Goal: Task Accomplishment & Management: Manage account settings

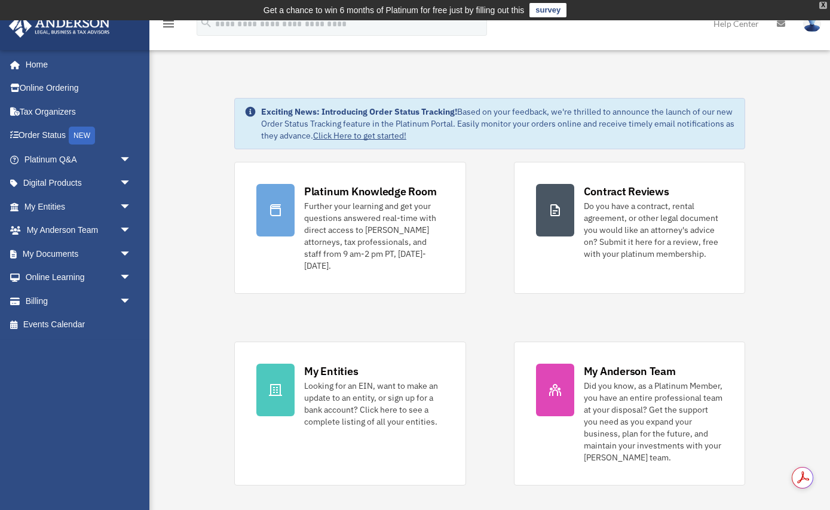
click at [825, 7] on div "X" at bounding box center [823, 5] width 8 height 7
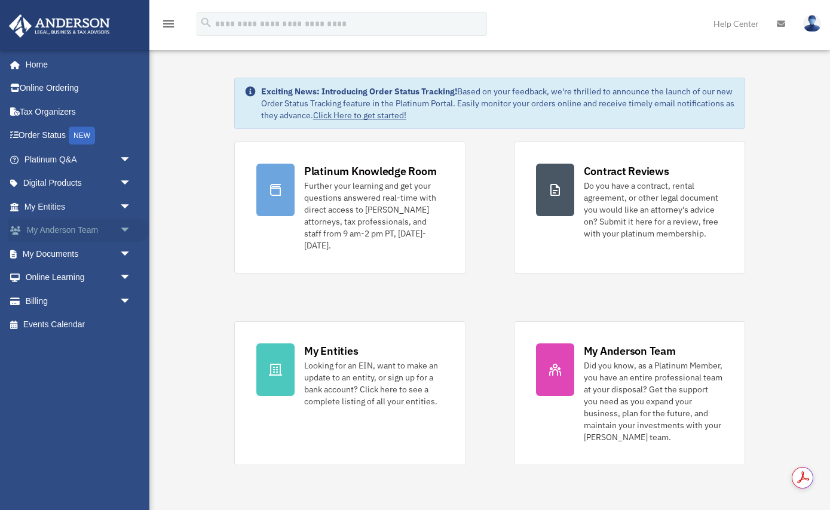
click at [77, 232] on link "My Anderson Team arrow_drop_down" at bounding box center [78, 231] width 141 height 24
click at [125, 228] on span "arrow_drop_down" at bounding box center [132, 231] width 24 height 25
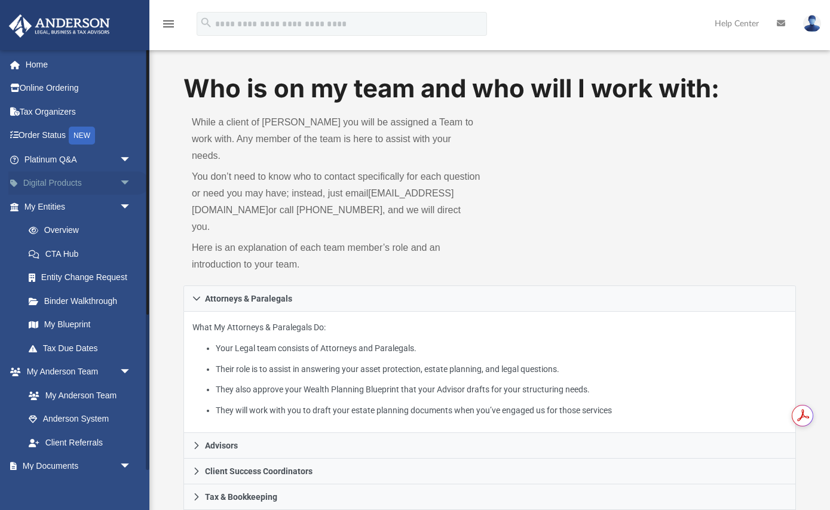
click at [126, 178] on span "arrow_drop_down" at bounding box center [132, 184] width 24 height 25
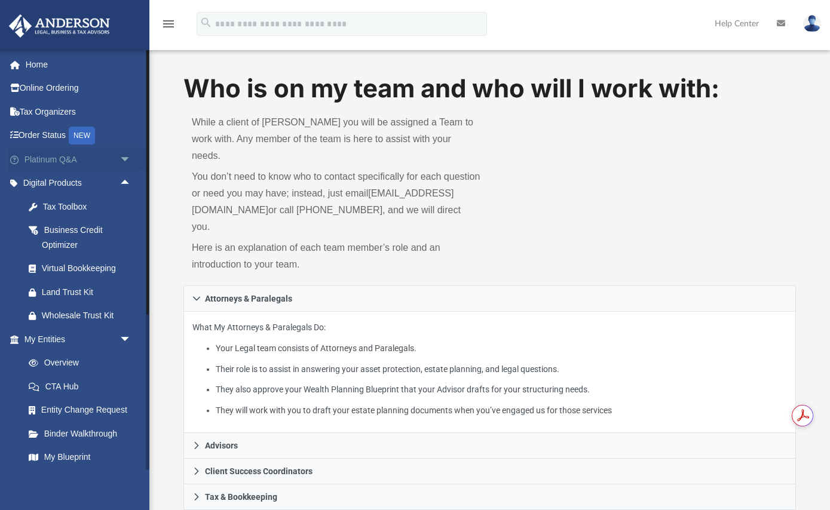
click at [131, 155] on span "arrow_drop_down" at bounding box center [132, 160] width 24 height 25
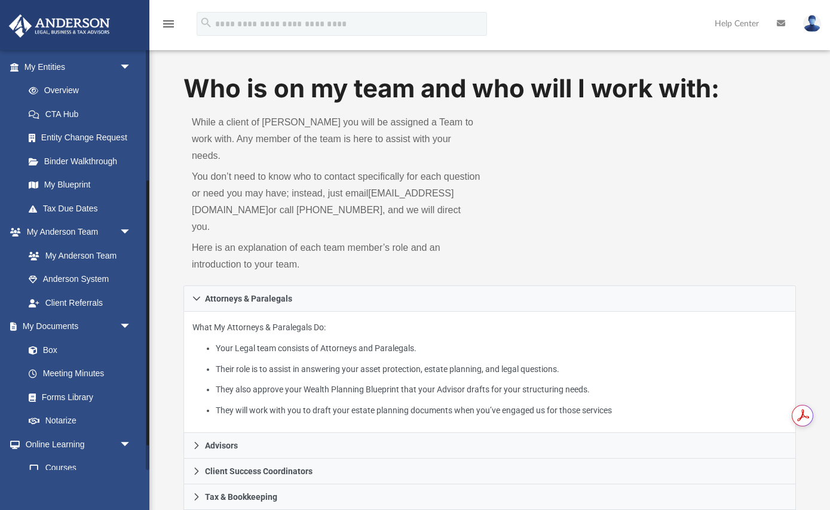
scroll to position [535, 0]
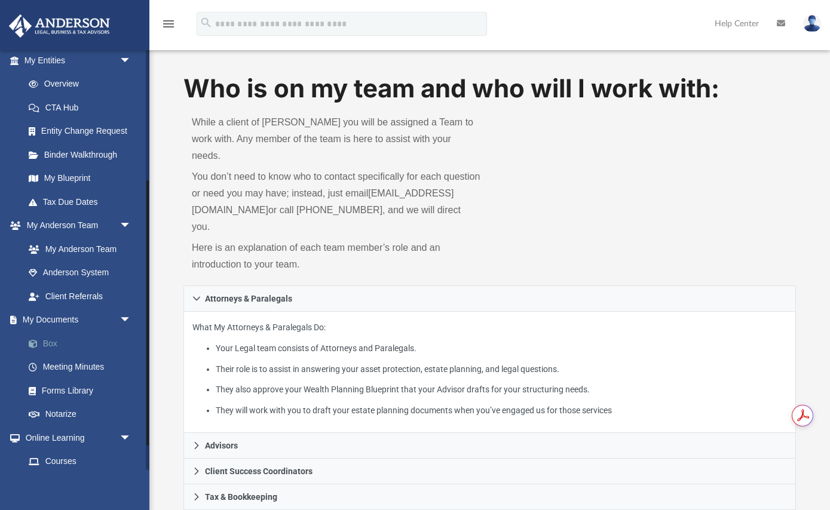
click at [44, 347] on link "Box" at bounding box center [83, 344] width 133 height 24
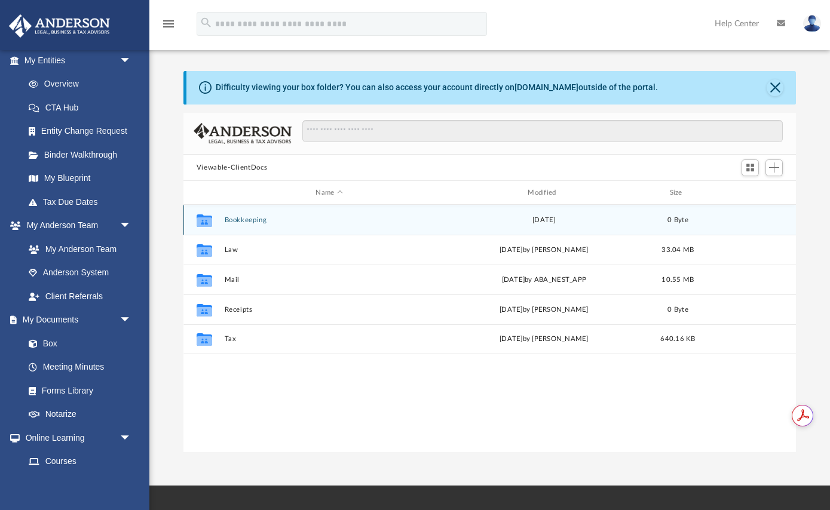
scroll to position [271, 613]
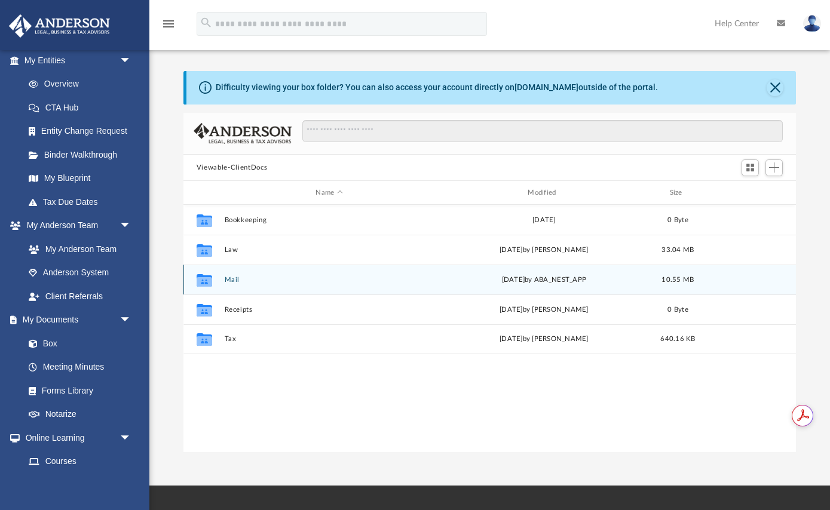
click at [234, 283] on button "Mail" at bounding box center [329, 280] width 210 height 8
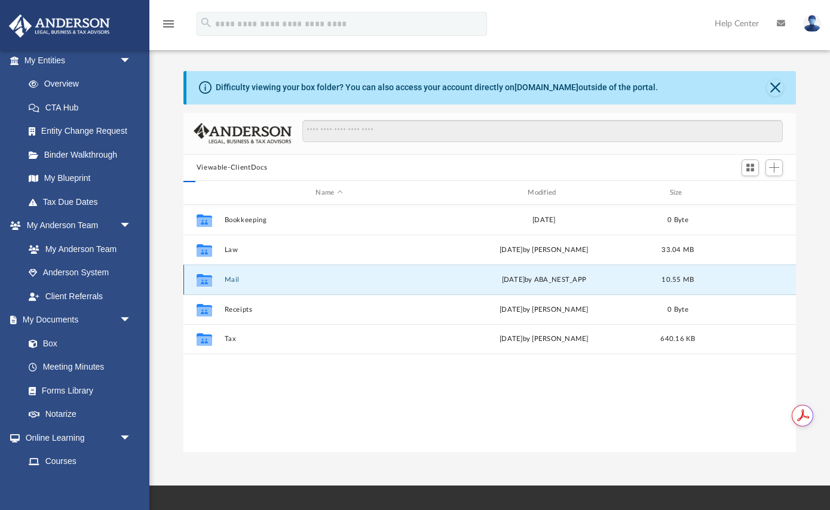
click at [234, 283] on button "Mail" at bounding box center [329, 280] width 210 height 8
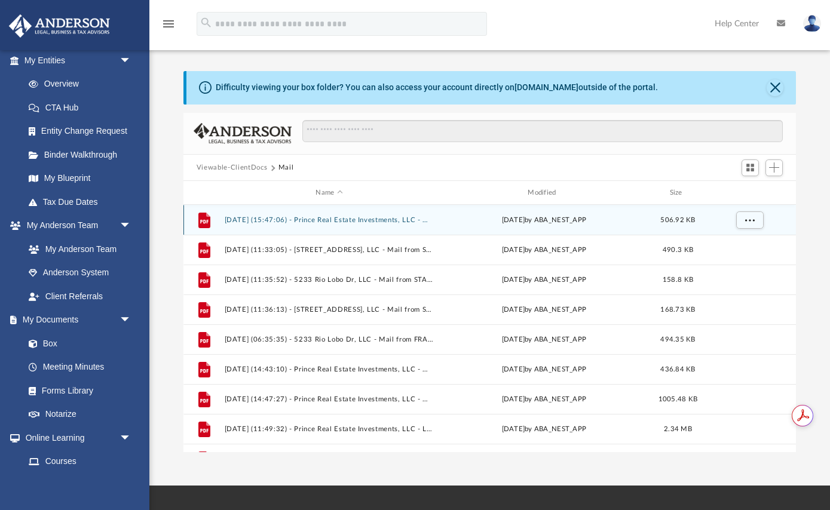
click at [394, 224] on div "File [DATE] (15:47:06) - Prince Real Estate Investments, LLC - Mail from [US_ST…" at bounding box center [489, 220] width 613 height 30
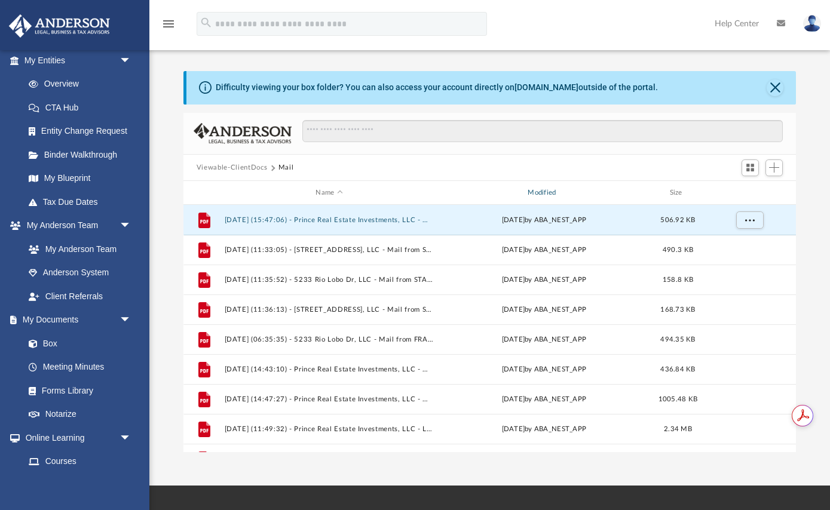
click at [555, 195] on div "Modified" at bounding box center [544, 193] width 210 height 11
click at [547, 195] on div "Modified" at bounding box center [544, 193] width 210 height 11
click at [752, 216] on span "More options" at bounding box center [750, 219] width 10 height 7
click at [401, 219] on button "[DATE] (12:35:15) - Prince Real Estate Investments, LLC - Land Trust Documents …" at bounding box center [329, 220] width 210 height 8
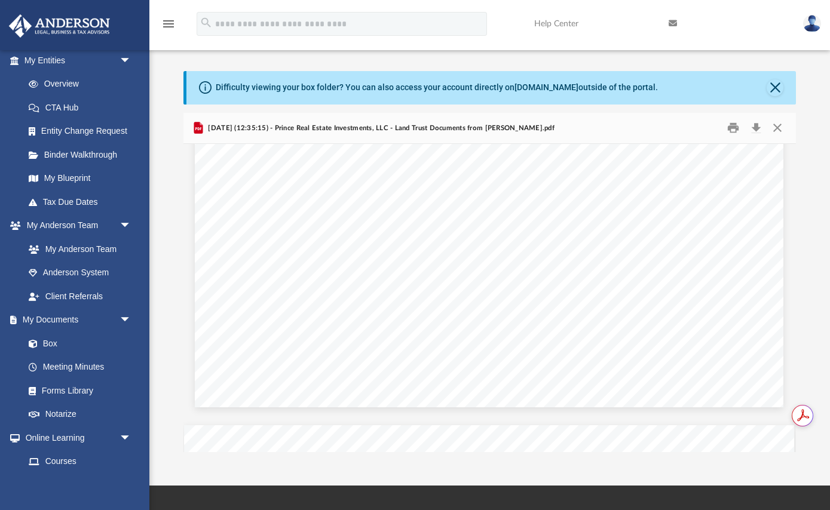
scroll to position [307, 1]
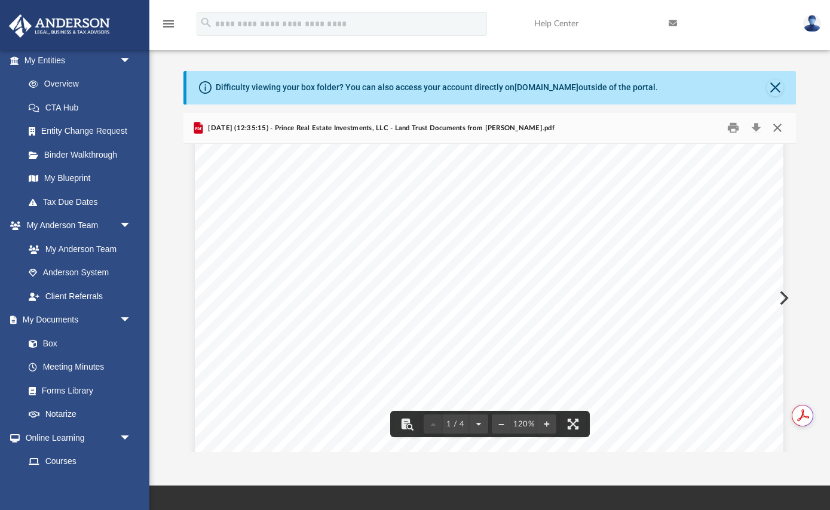
click at [776, 130] on button "Close" at bounding box center [778, 128] width 22 height 19
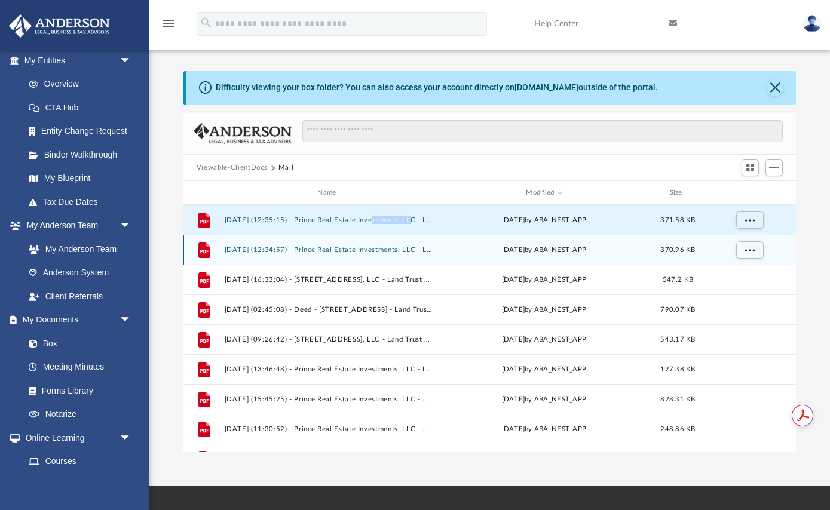
click at [411, 252] on button "[DATE] (12:34:57) - Prince Real Estate Investments, LLC - Land Trust Documents …" at bounding box center [329, 250] width 210 height 8
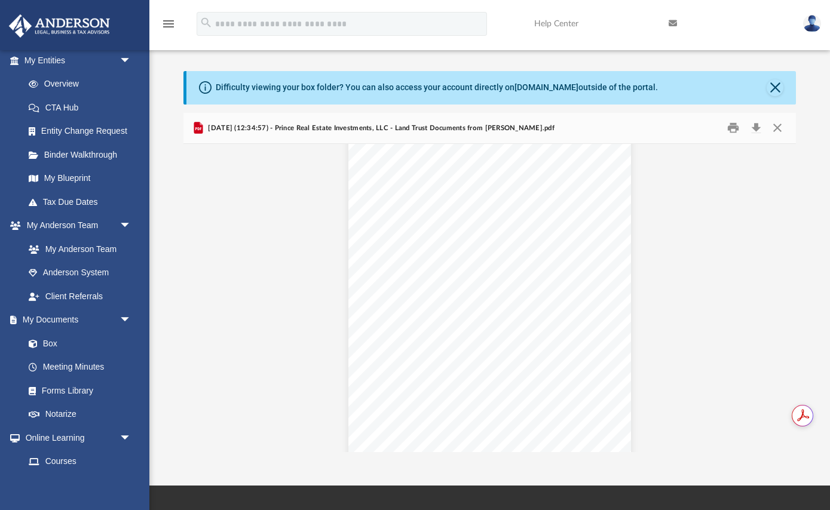
scroll to position [1458, 0]
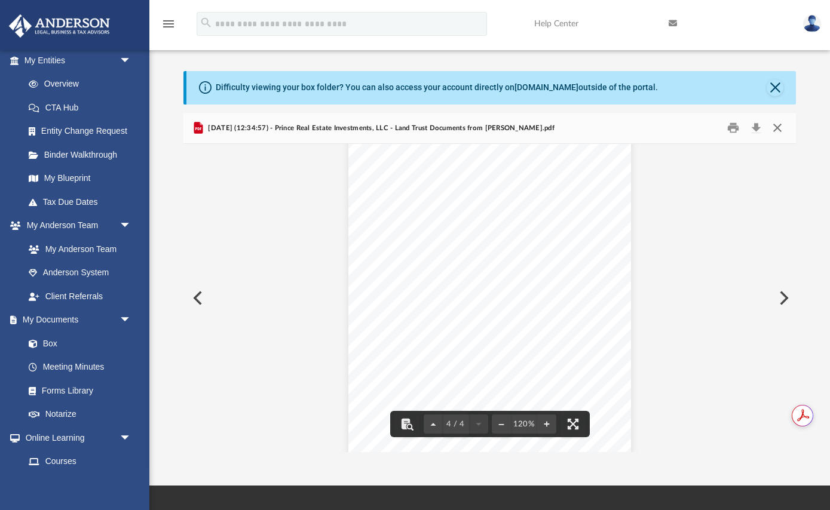
click at [776, 128] on button "Close" at bounding box center [778, 128] width 22 height 19
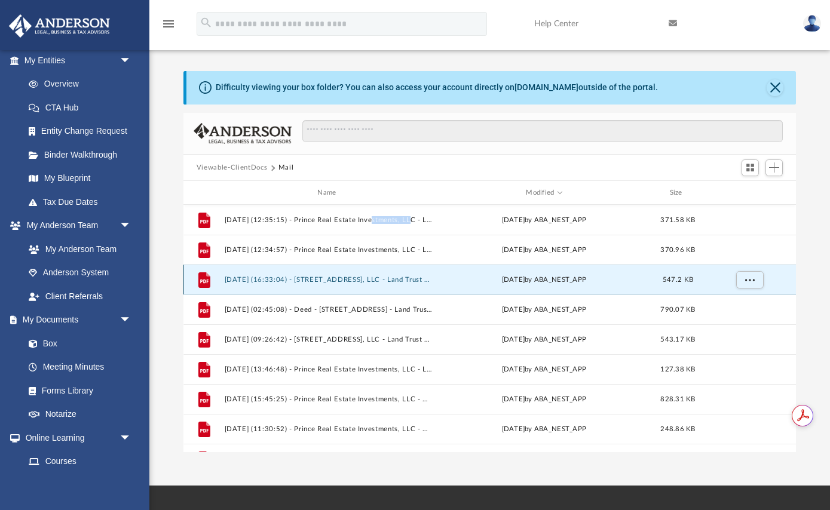
click at [387, 281] on button "[DATE] (16:33:04) - [STREET_ADDRESS], LLC - Land Trust Documents from [PERSON_N…" at bounding box center [329, 280] width 210 height 8
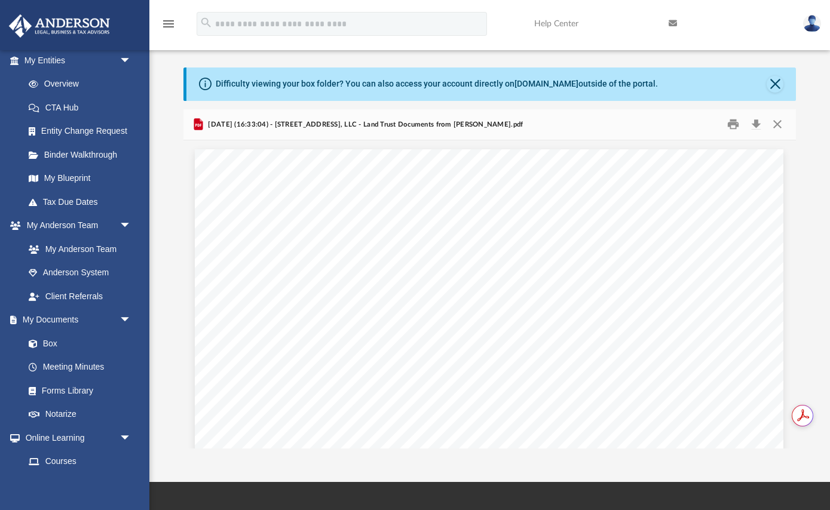
scroll to position [0, 0]
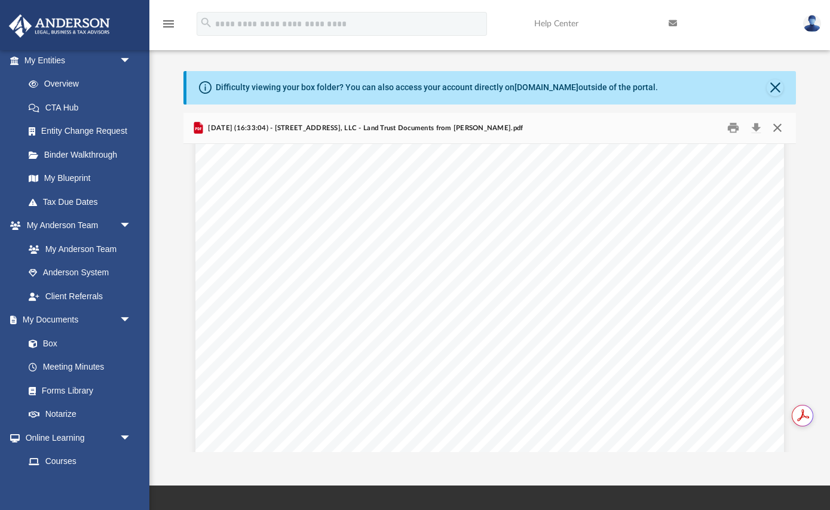
click at [779, 126] on button "Close" at bounding box center [778, 128] width 22 height 19
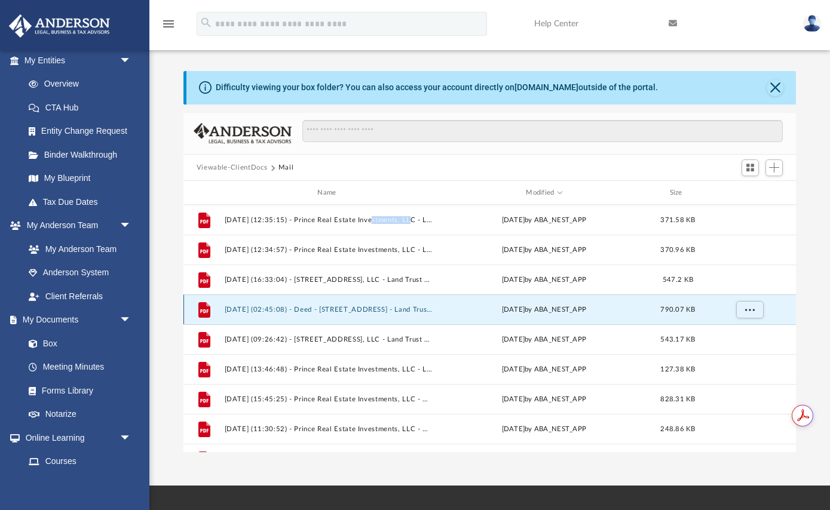
click at [388, 310] on button "[DATE] (02:45:08) - Deed - [STREET_ADDRESS] - Land Trust Documents from [PERSON…" at bounding box center [329, 310] width 210 height 8
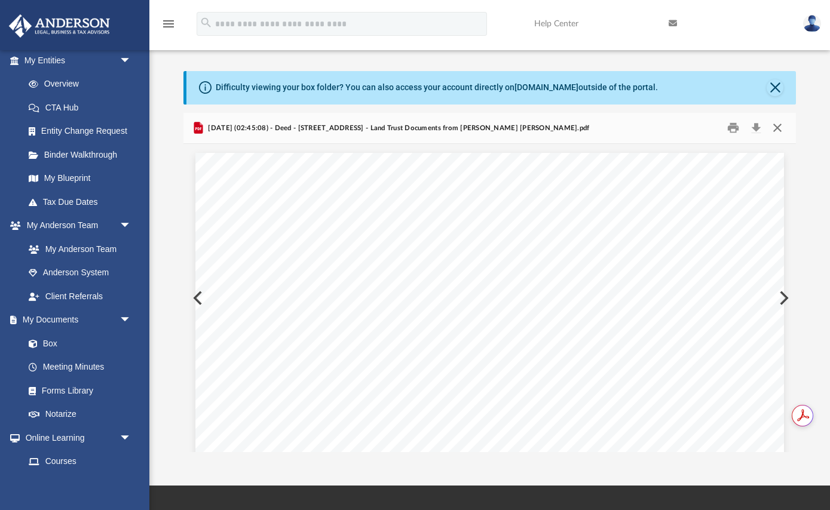
click at [778, 132] on button "Close" at bounding box center [778, 128] width 22 height 19
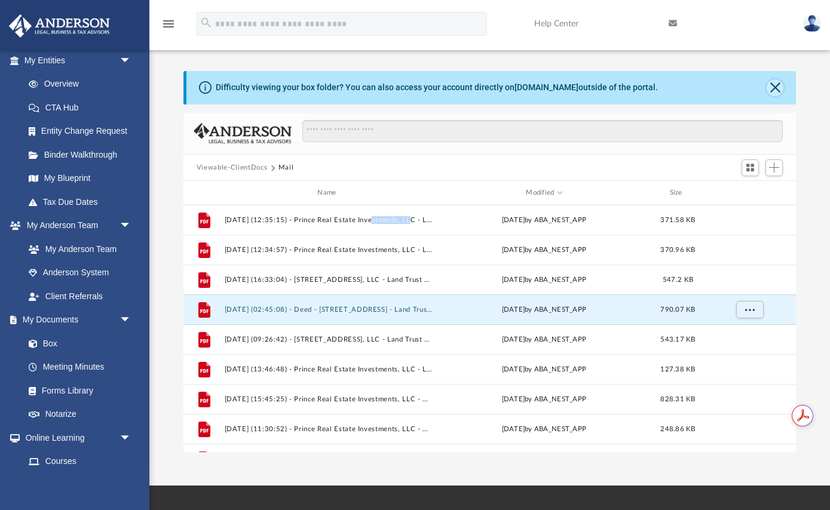
click at [775, 88] on button "Close" at bounding box center [775, 87] width 17 height 17
